Goal: Book appointment/travel/reservation

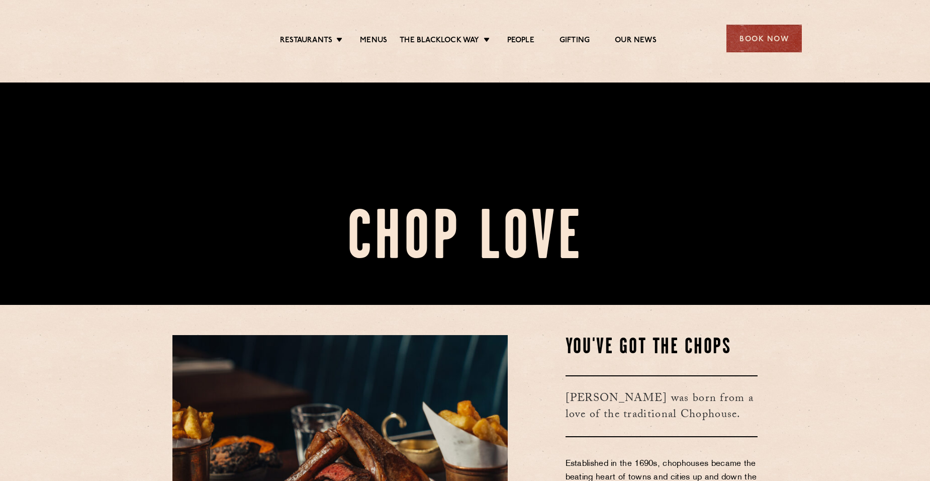
scroll to position [176, 0]
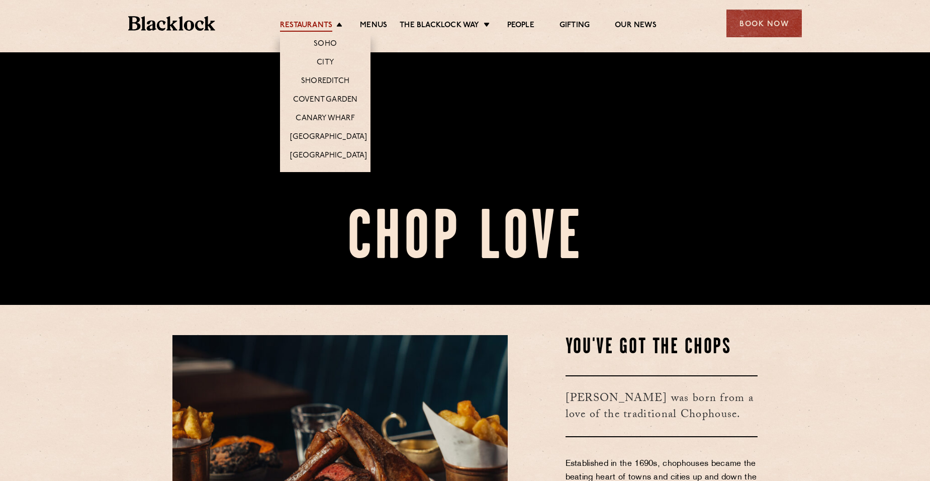
click at [331, 23] on link "Restaurants" at bounding box center [306, 26] width 52 height 11
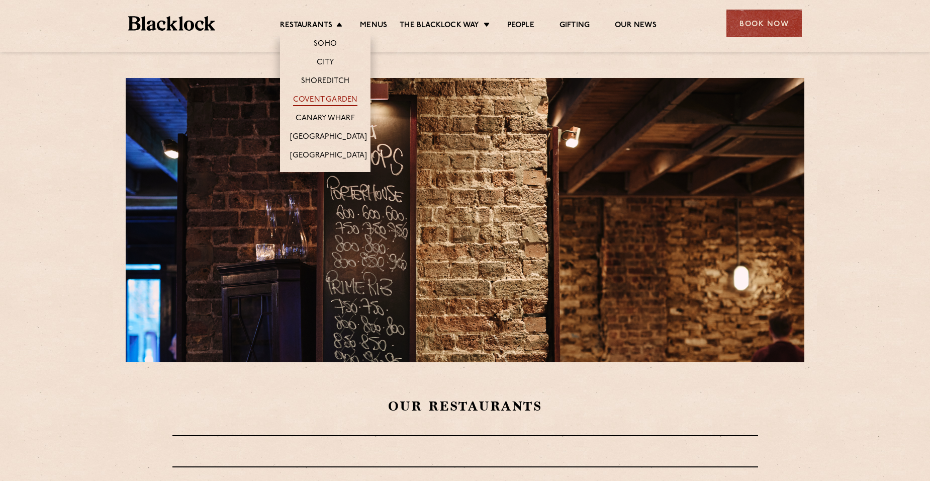
click at [328, 95] on link "Covent Garden" at bounding box center [325, 100] width 65 height 11
click at [330, 97] on link "Covent Garden" at bounding box center [325, 100] width 65 height 11
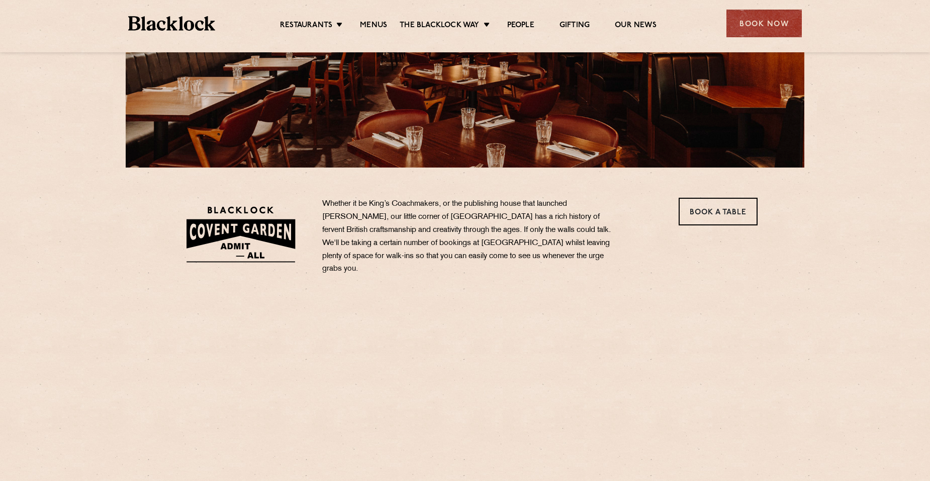
scroll to position [201, 0]
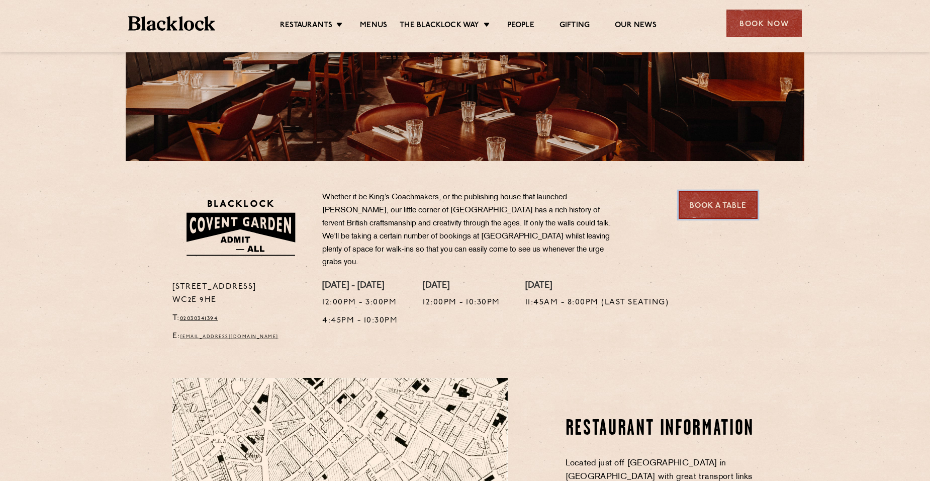
click at [715, 210] on link "Book a Table" at bounding box center [718, 205] width 79 height 28
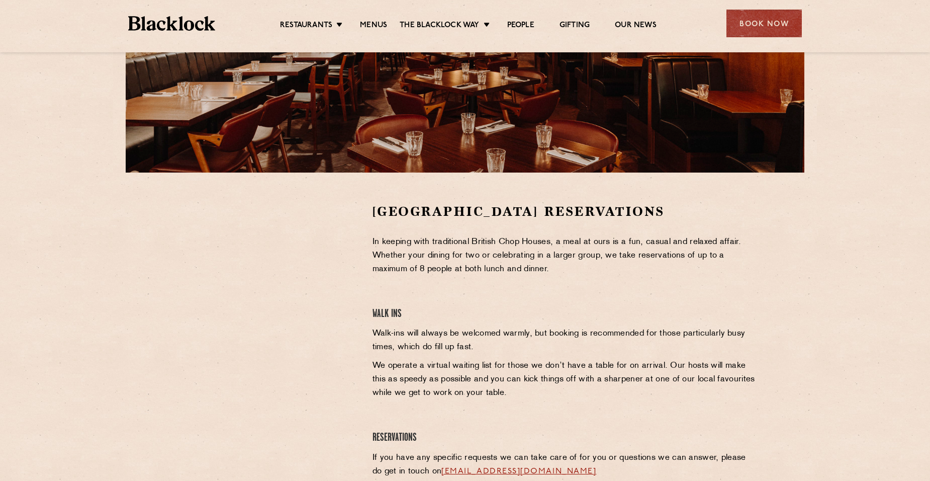
scroll to position [201, 0]
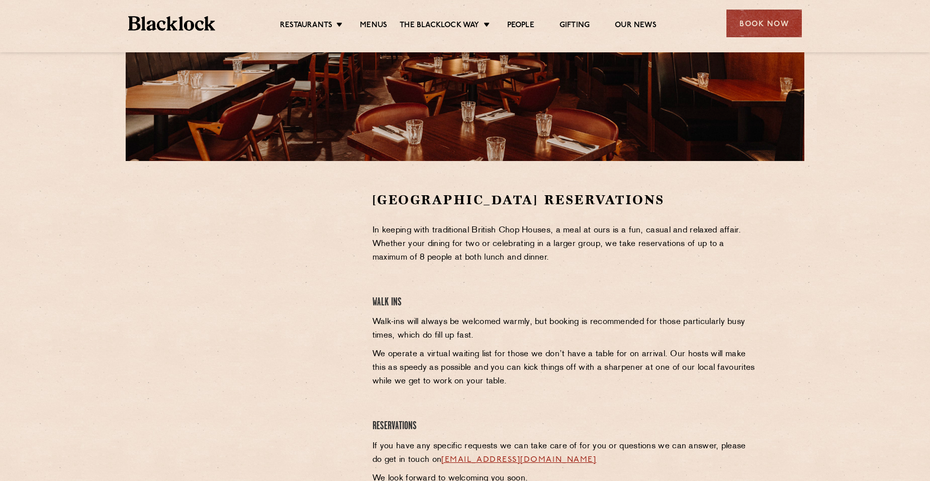
click at [302, 232] on iframe at bounding box center [265, 266] width 113 height 151
click at [375, 27] on link "Menus" at bounding box center [373, 26] width 27 height 11
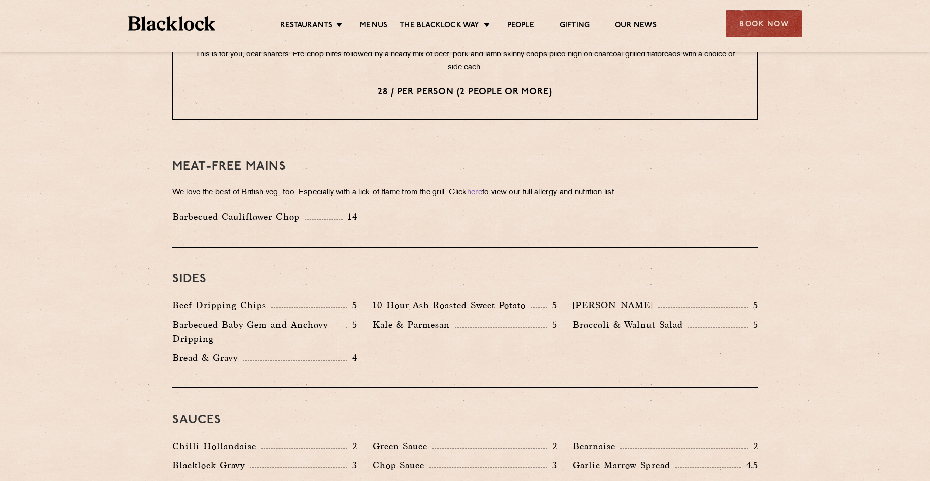
scroll to position [1357, 0]
